Goal: Task Accomplishment & Management: Manage account settings

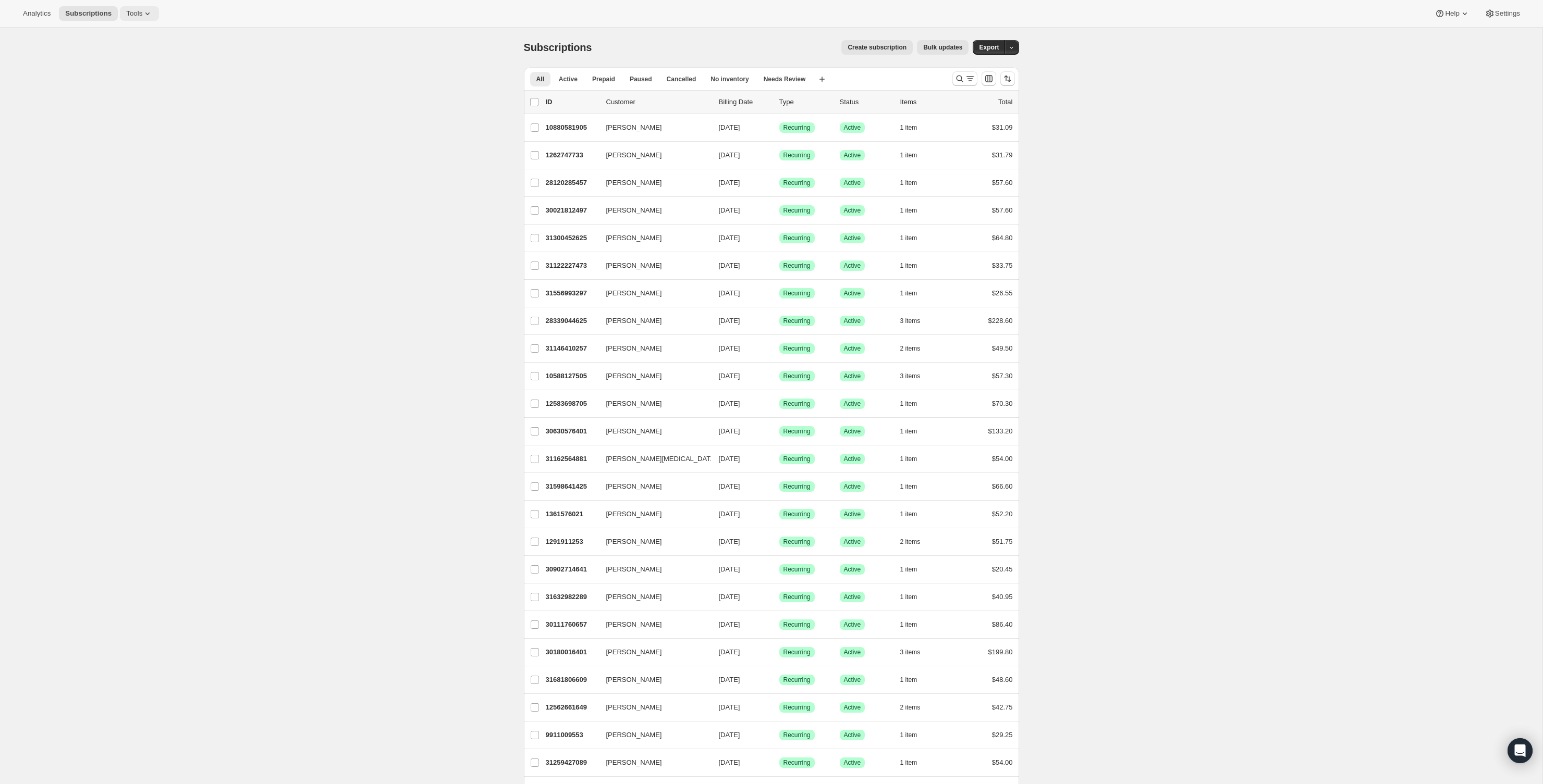
click at [152, 11] on icon at bounding box center [147, 13] width 10 height 10
click at [136, 96] on ul "Subscription Plans Add-ons Bundles Moments Campaign links Inventory Projections…" at bounding box center [139, 88] width 112 height 123
click at [137, 91] on span "Moments" at bounding box center [146, 88] width 92 height 10
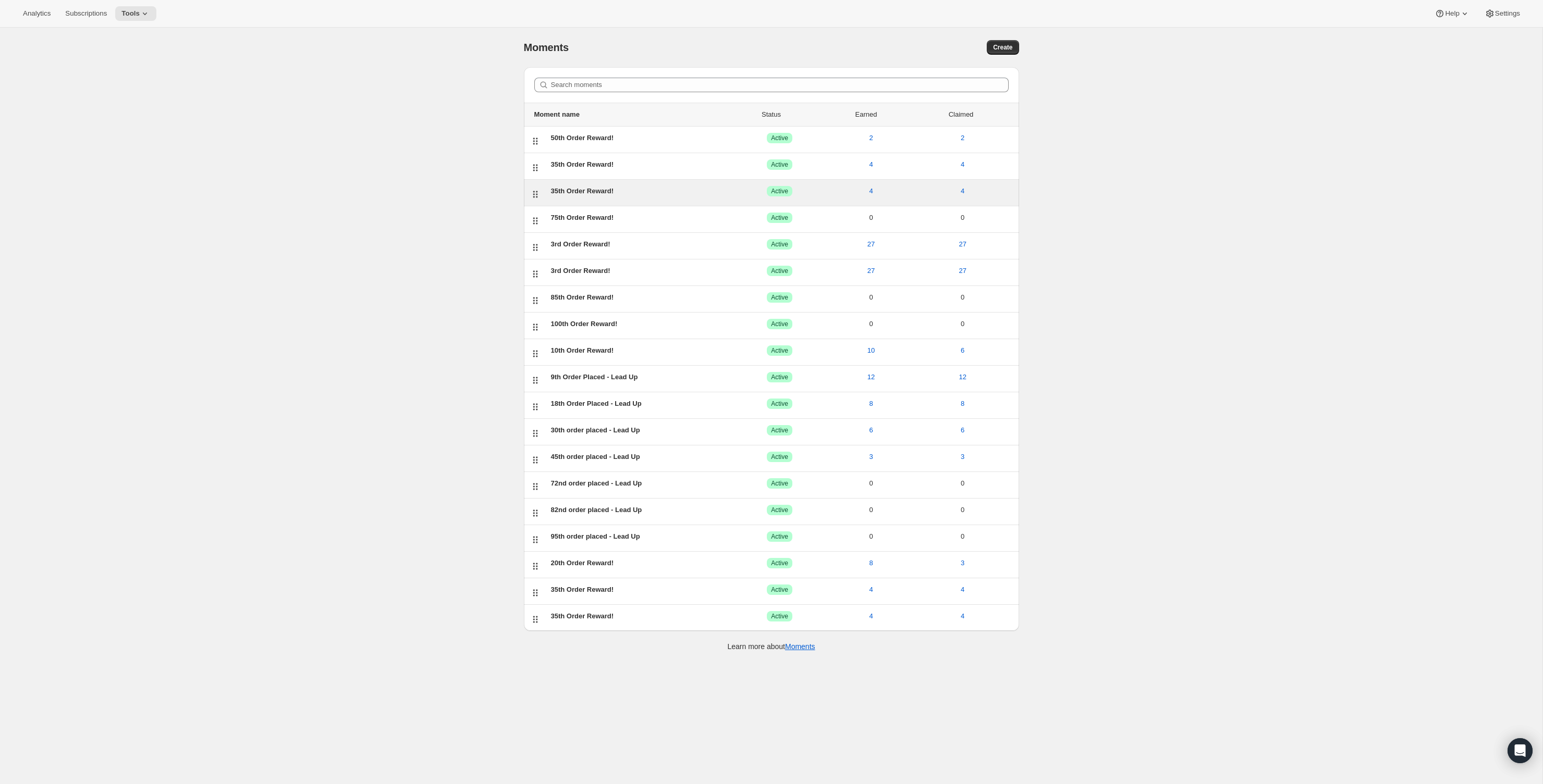
click at [582, 192] on div "35th Order Reward!" at bounding box center [642, 190] width 183 height 10
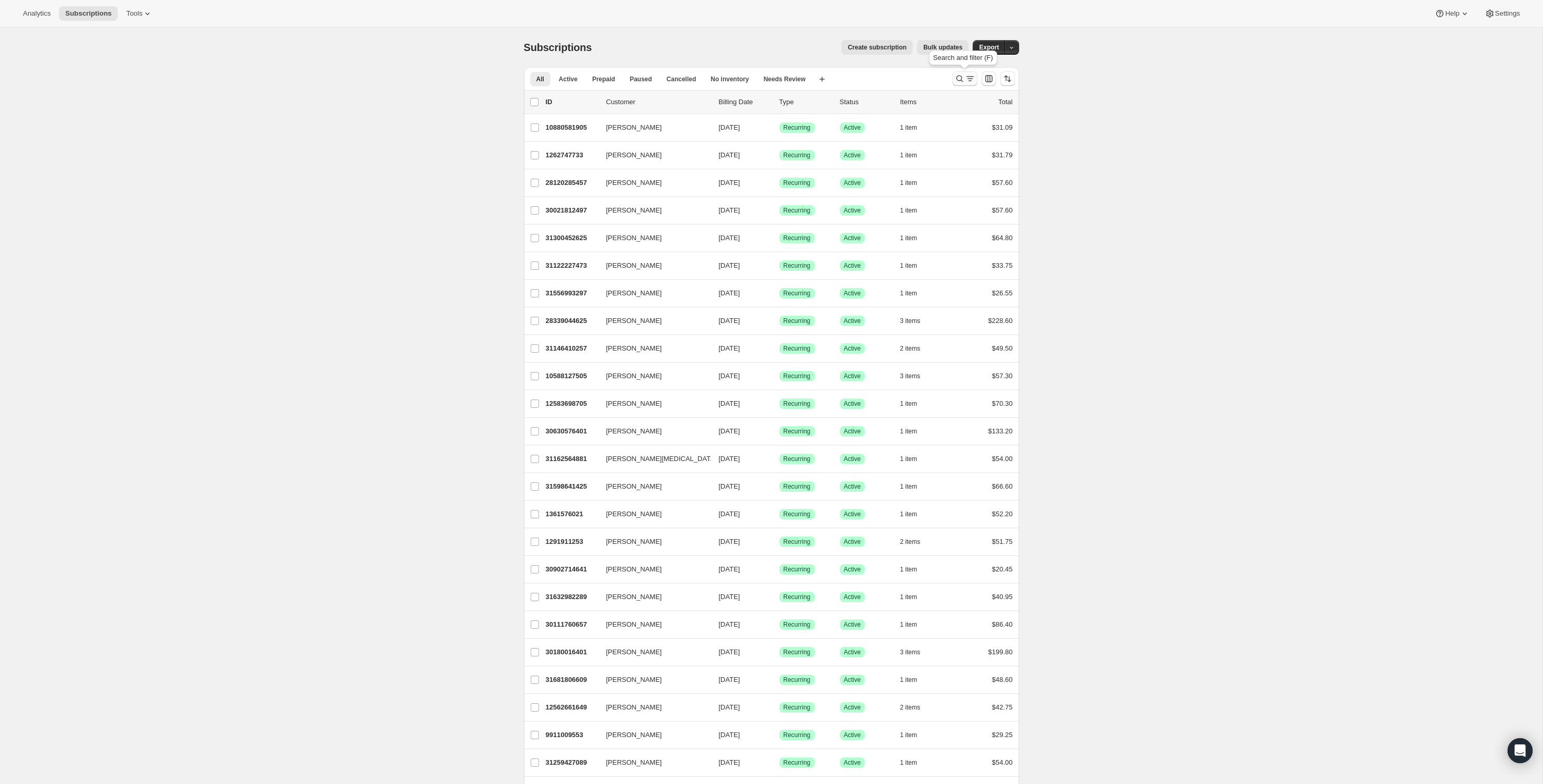
click at [961, 80] on icon "Search and filter results" at bounding box center [959, 78] width 6 height 6
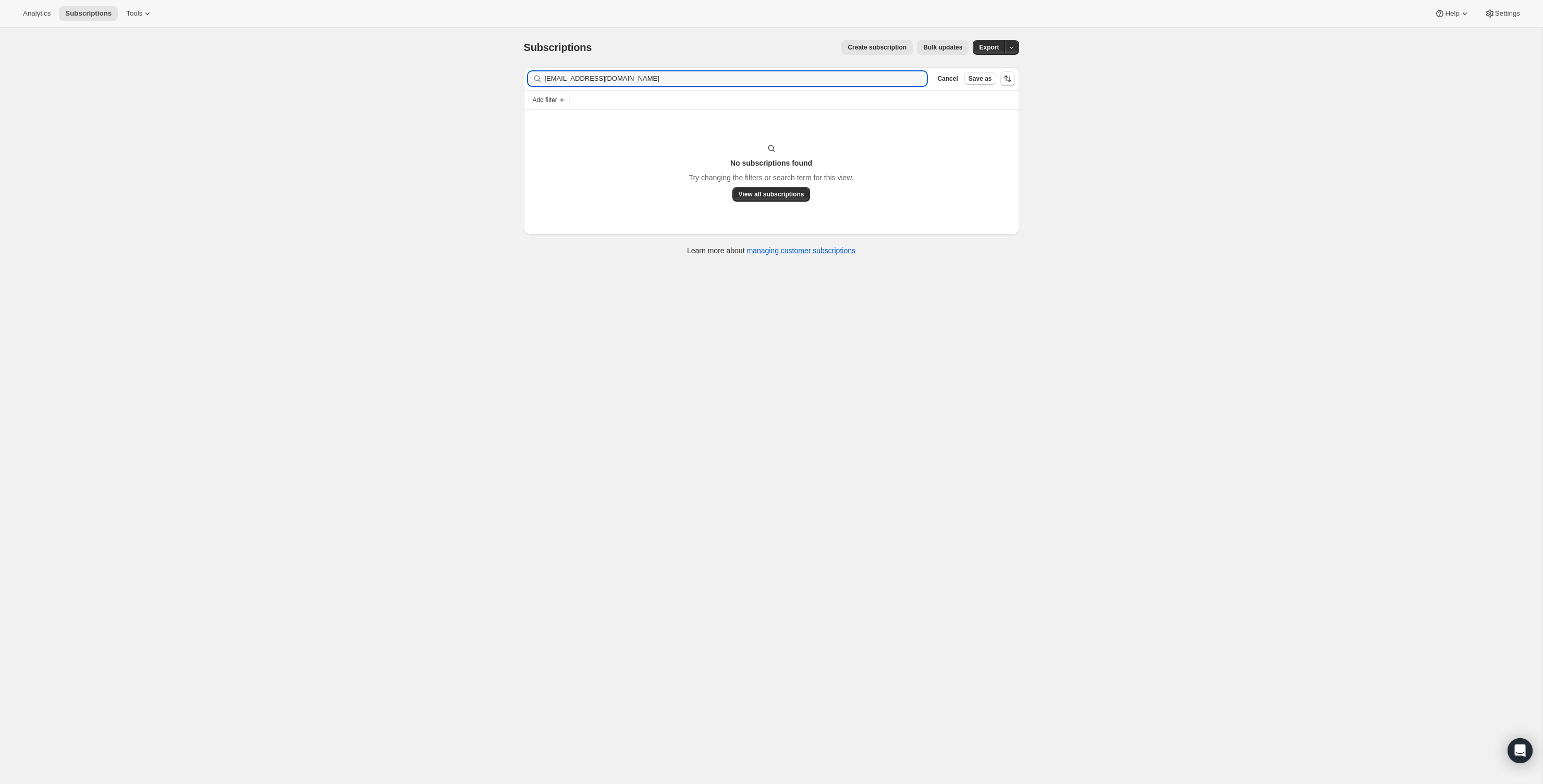
type input "jaenamroy@me.com"
